Goal: Task Accomplishment & Management: Manage account settings

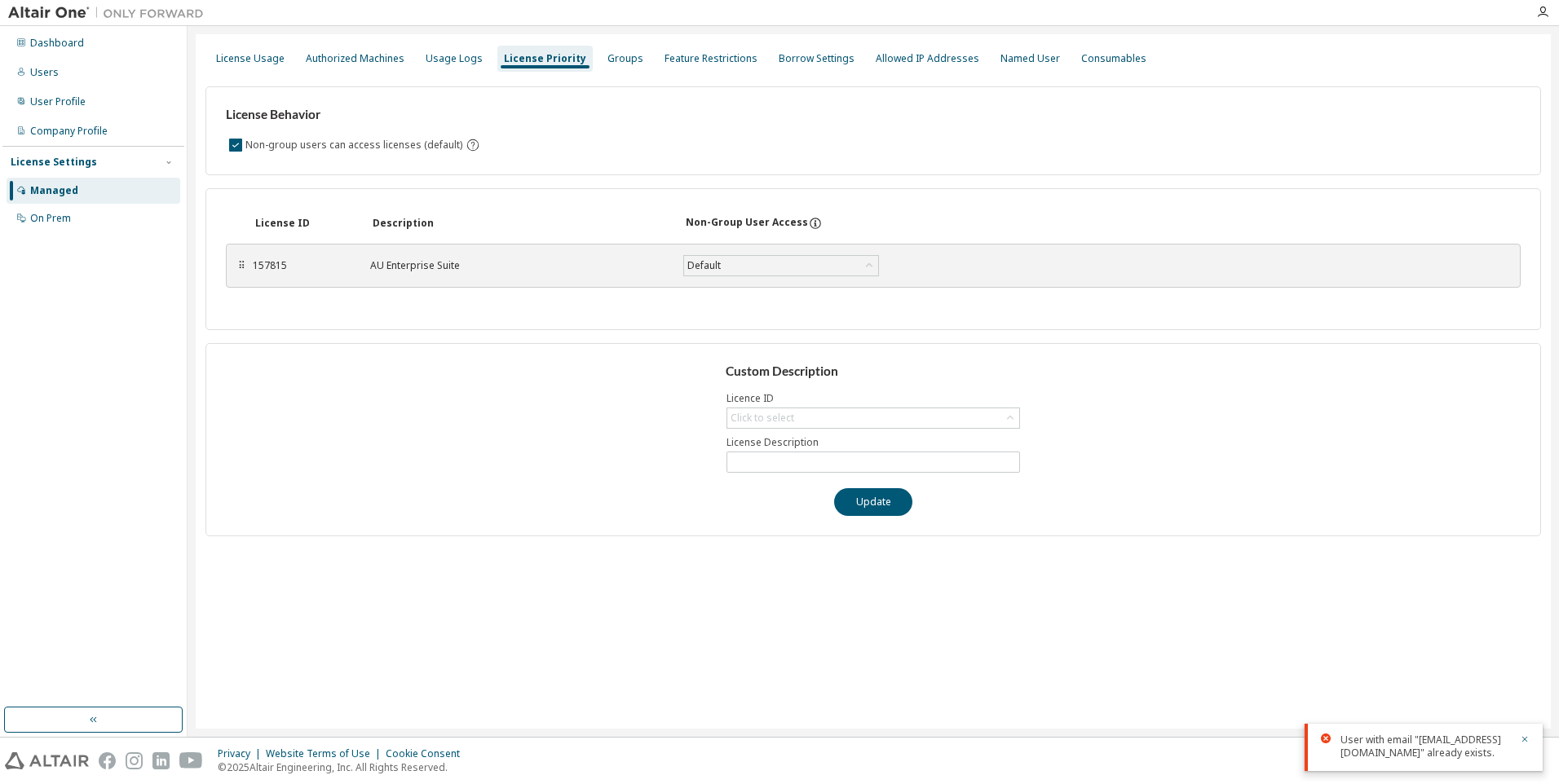
click at [55, 193] on div "Managed" at bounding box center [54, 191] width 48 height 13
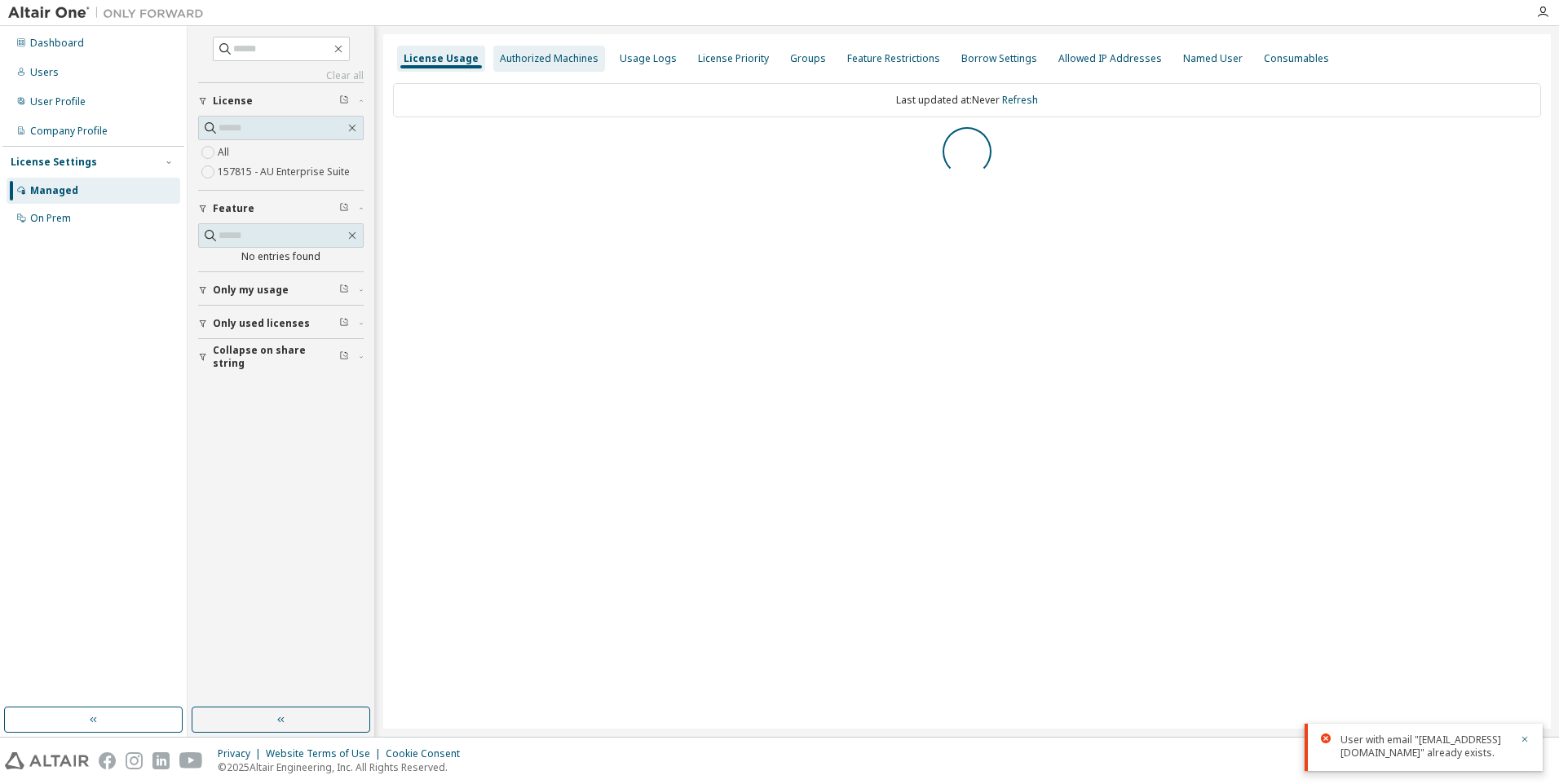
click at [560, 65] on div "Authorized Machines" at bounding box center [548, 58] width 112 height 26
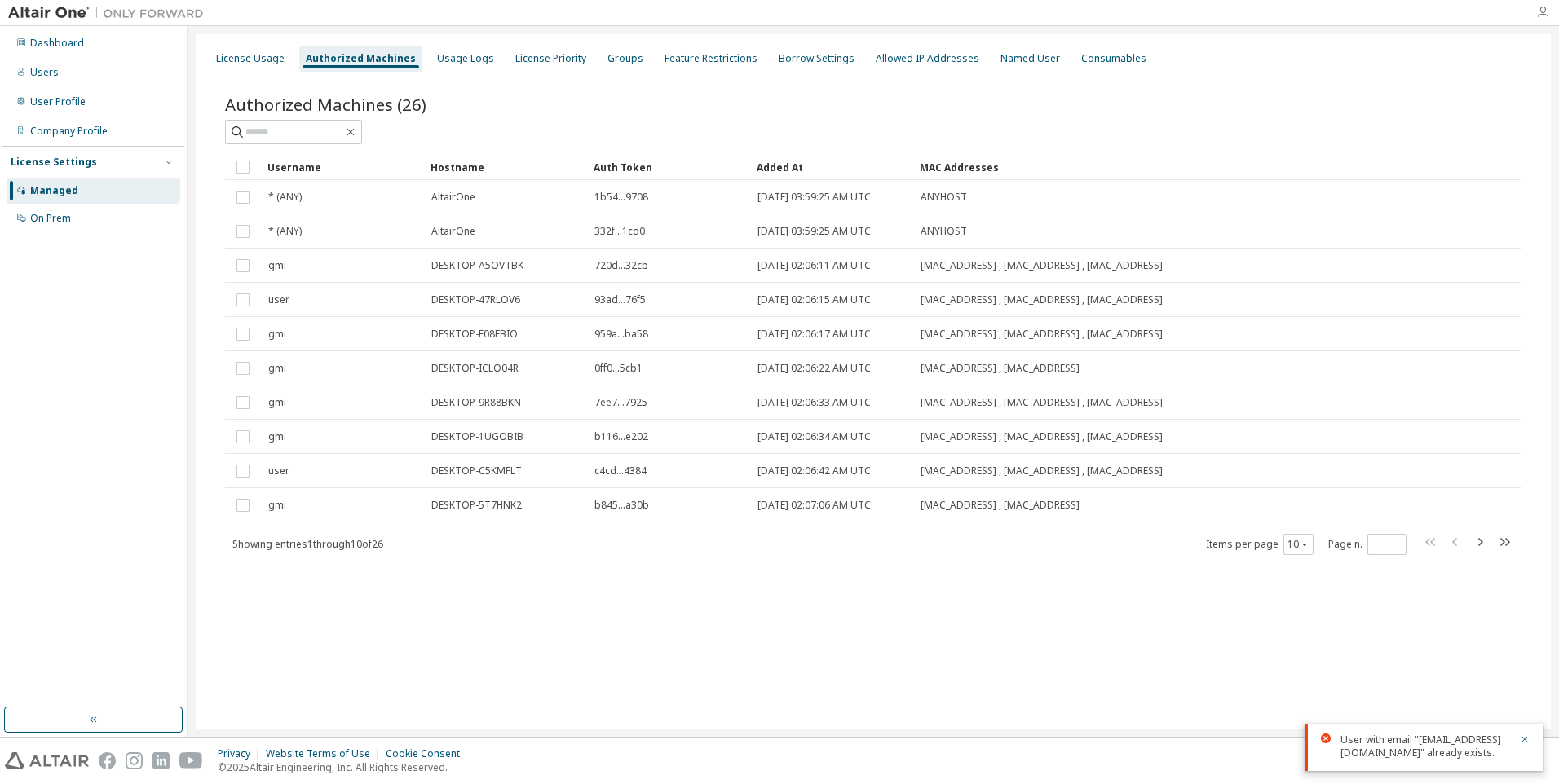
click at [1544, 9] on icon "button" at bounding box center [1543, 12] width 13 height 13
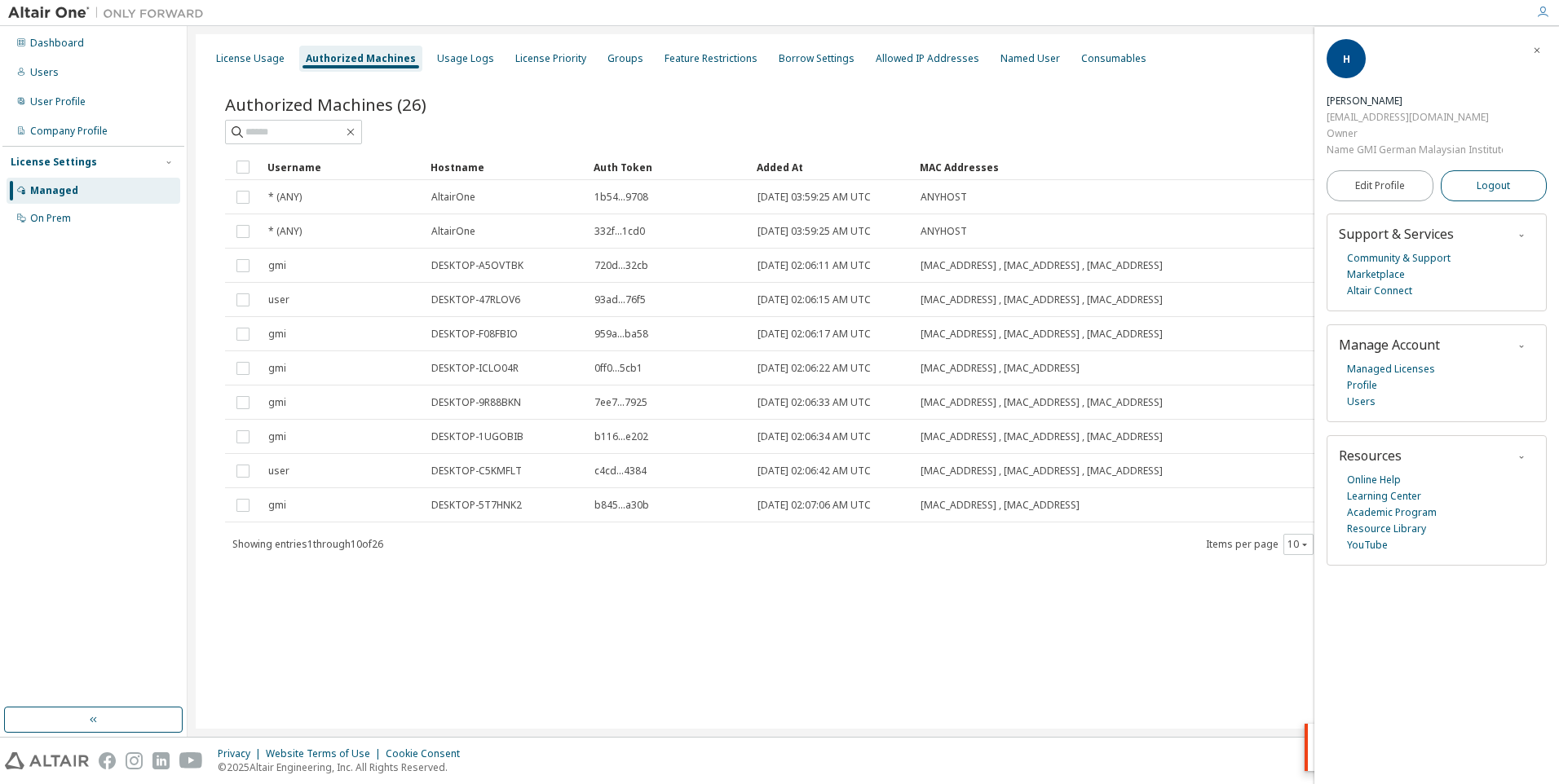
click at [1494, 185] on span "Logout" at bounding box center [1493, 186] width 34 height 16
